Goal: Task Accomplishment & Management: Use online tool/utility

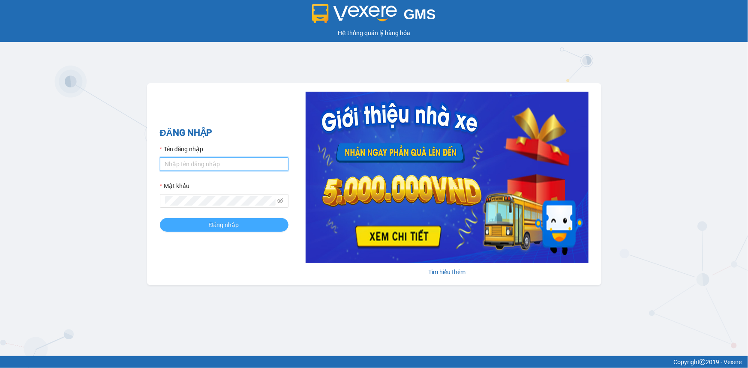
type input "loid.petrobp"
click at [233, 227] on span "Đăng nhập" at bounding box center [224, 224] width 30 height 9
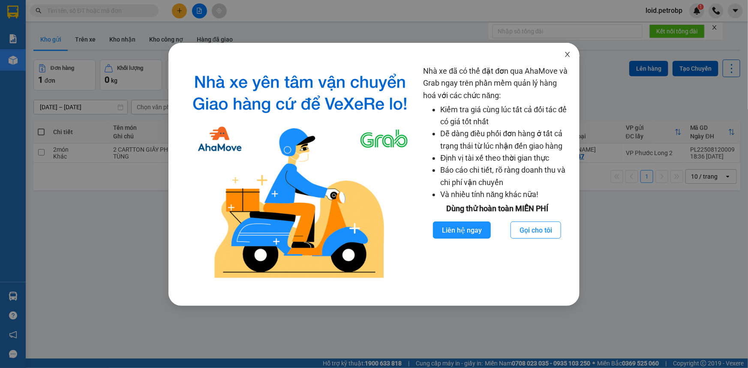
click at [566, 55] on icon "close" at bounding box center [567, 54] width 7 height 7
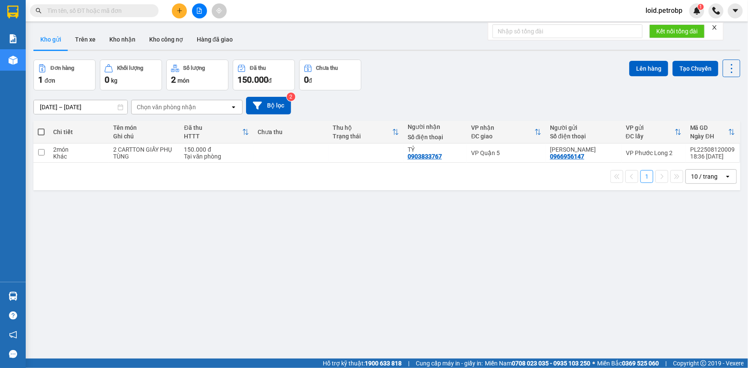
click at [102, 16] on span at bounding box center [94, 10] width 129 height 13
click at [106, 9] on input "text" at bounding box center [97, 10] width 101 height 9
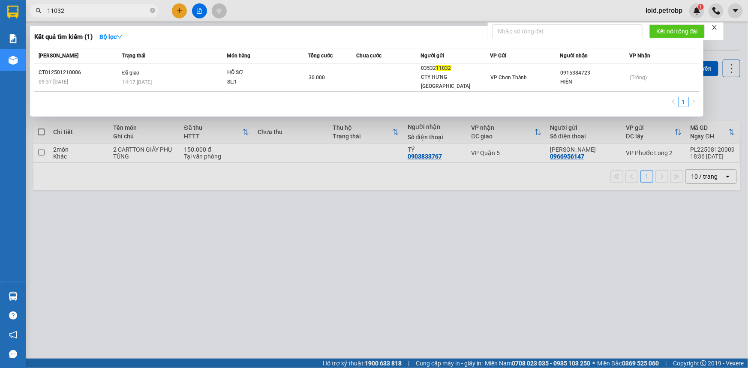
click at [54, 9] on input "11032" at bounding box center [97, 10] width 101 height 9
click at [56, 10] on input "11032" at bounding box center [97, 10] width 101 height 9
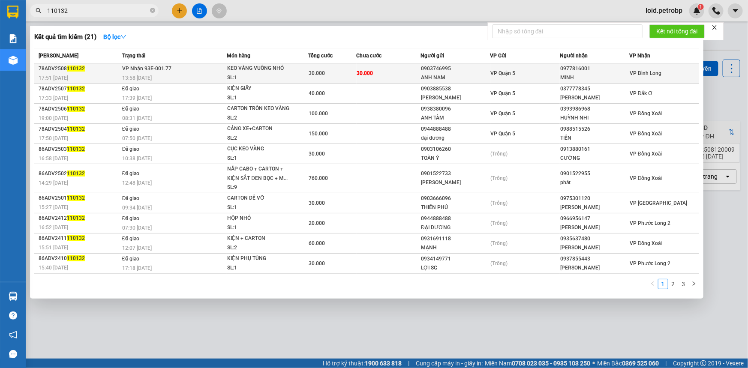
type input "110132"
click at [411, 67] on td "30.000" at bounding box center [388, 73] width 64 height 20
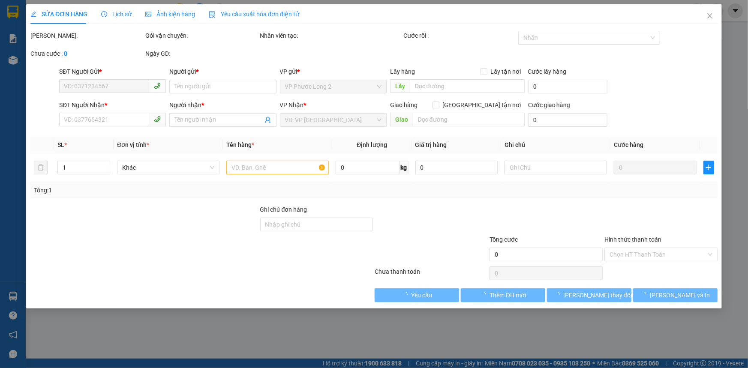
type input "0903746995"
type input "ANH NAM"
type input "0977816001"
type input "MINH"
type input "30.000"
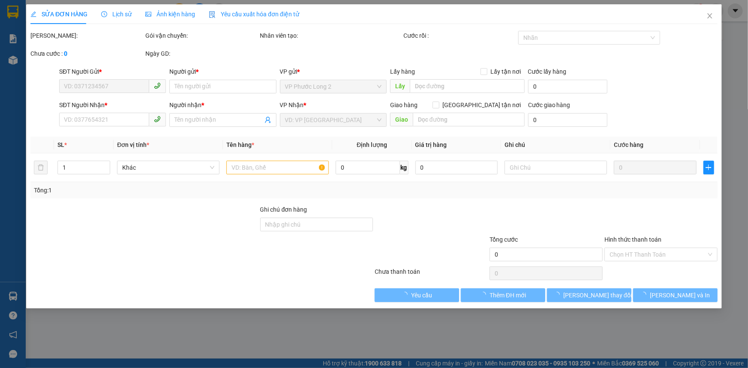
type input "30.000"
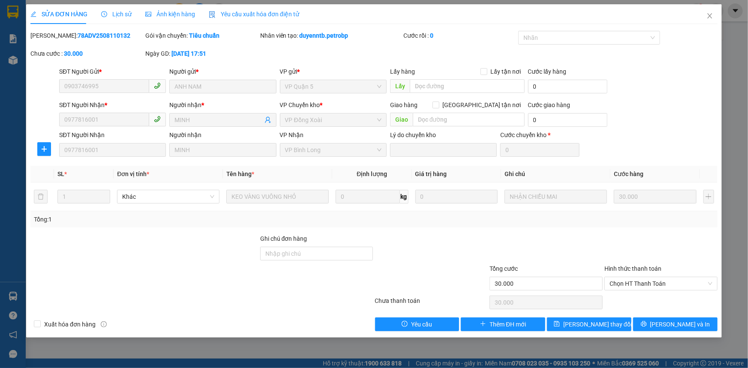
click at [123, 14] on span "Lịch sử" at bounding box center [116, 14] width 30 height 7
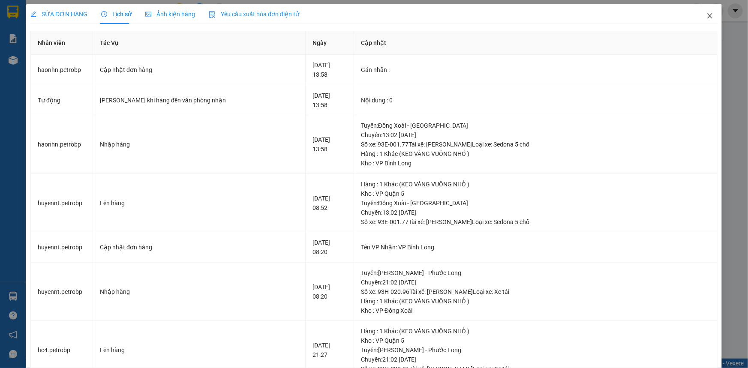
click at [706, 17] on icon "close" at bounding box center [709, 15] width 7 height 7
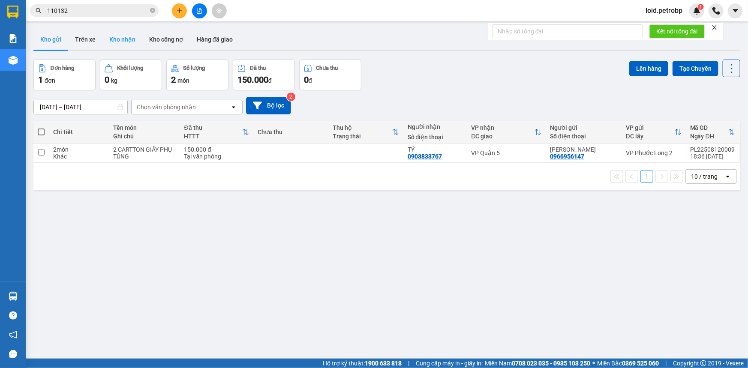
click at [125, 39] on button "Kho nhận" at bounding box center [122, 39] width 40 height 21
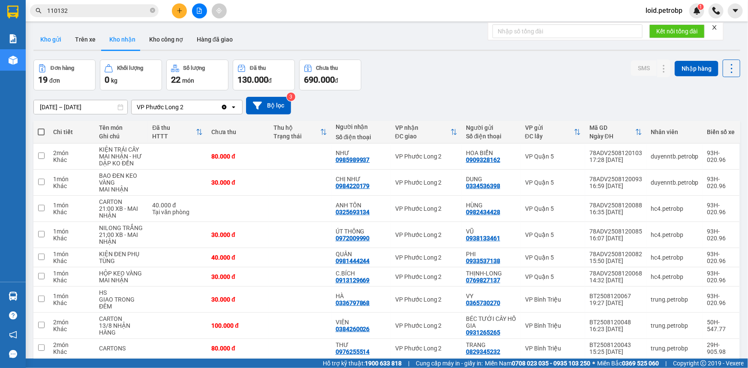
click at [41, 35] on button "Kho gửi" at bounding box center [50, 39] width 35 height 21
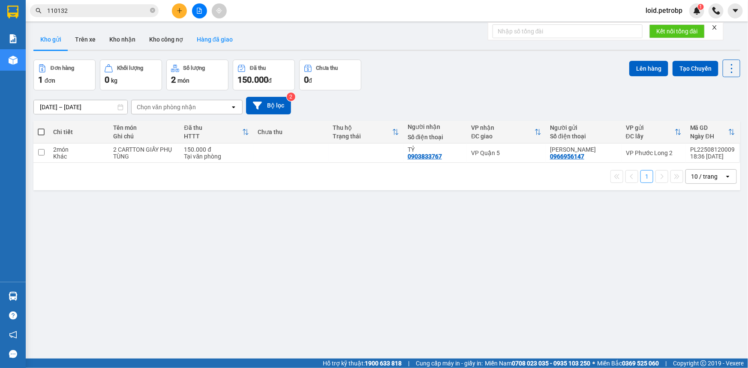
click at [207, 44] on button "Hàng đã giao" at bounding box center [215, 39] width 50 height 21
